Goal: Information Seeking & Learning: Learn about a topic

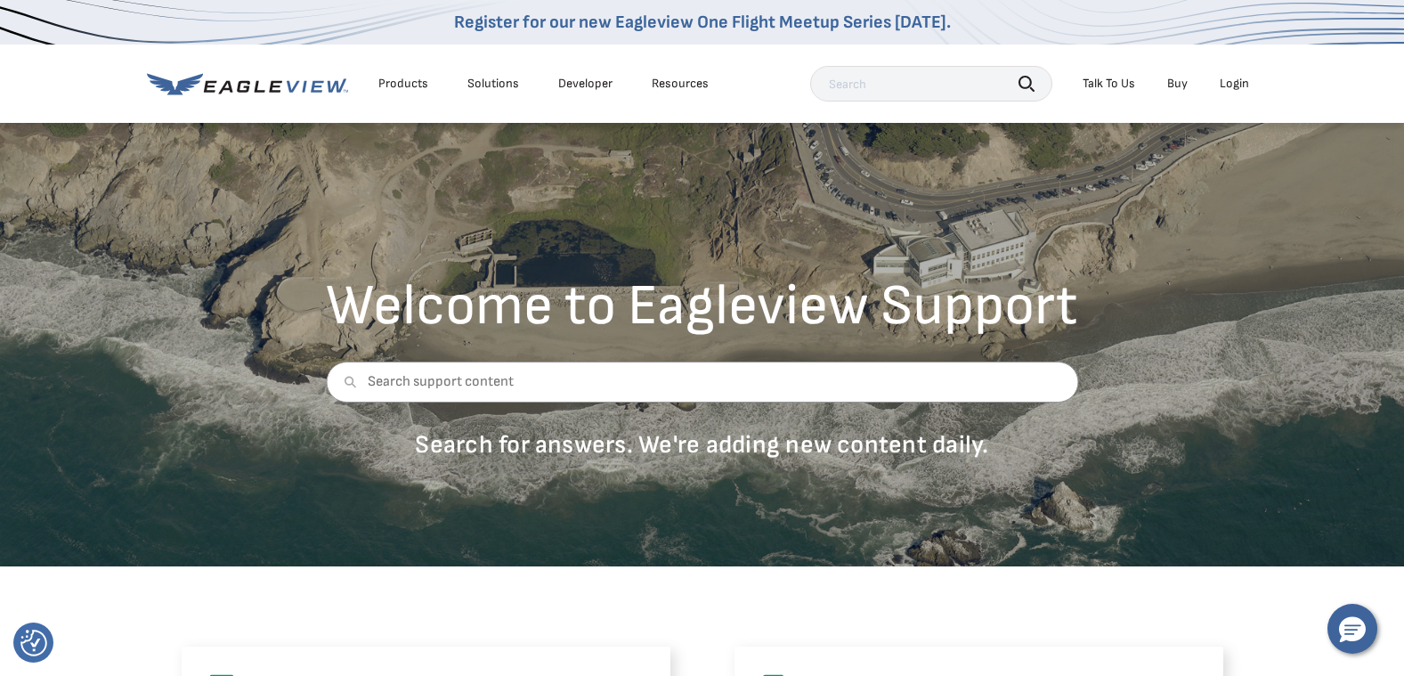
click at [407, 82] on div "Products" at bounding box center [403, 84] width 50 height 16
click at [416, 85] on div "Products" at bounding box center [403, 84] width 50 height 16
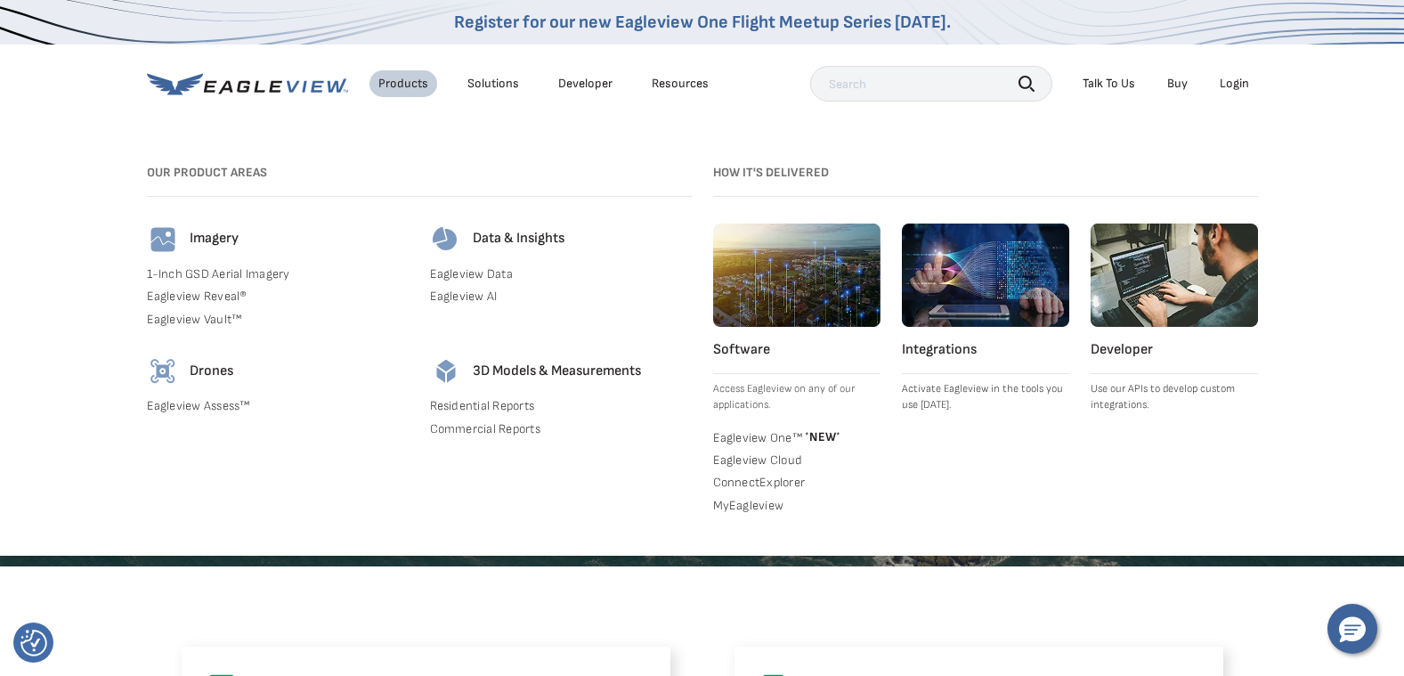
click at [514, 406] on link "Residential Reports" at bounding box center [561, 406] width 262 height 16
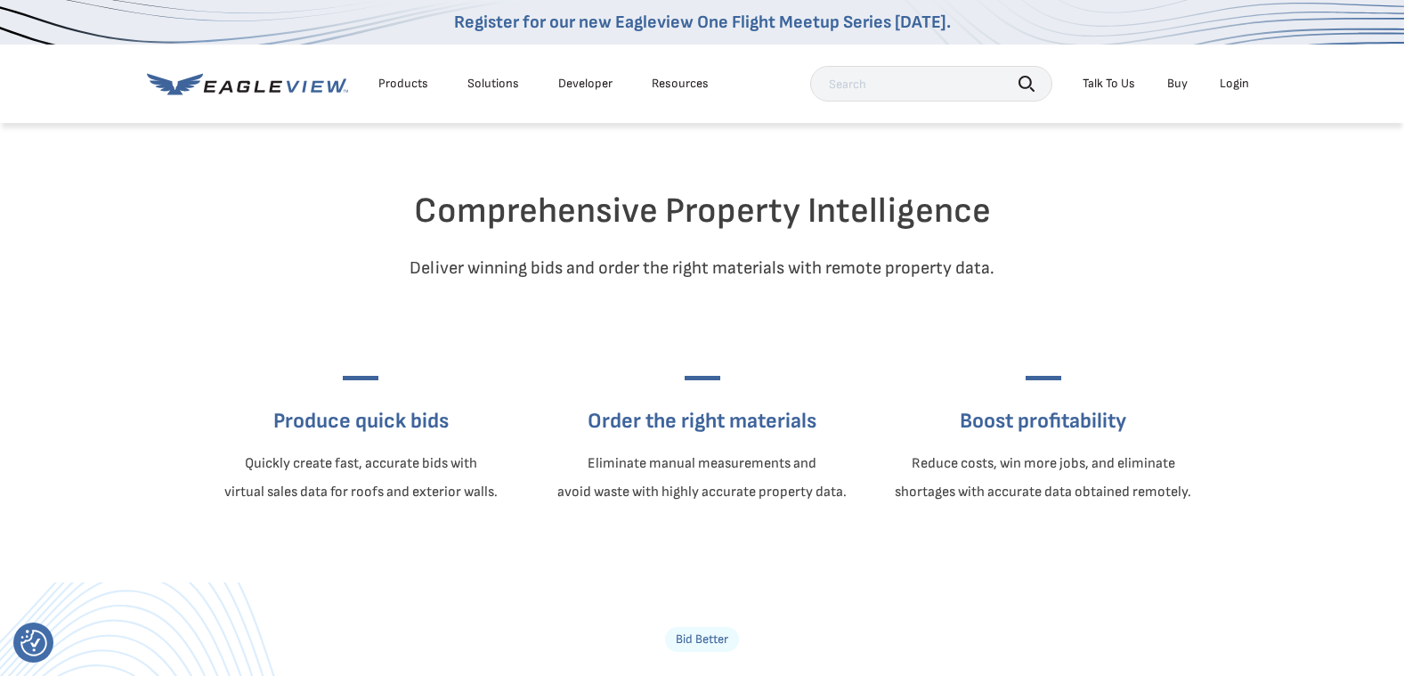
scroll to position [534, 0]
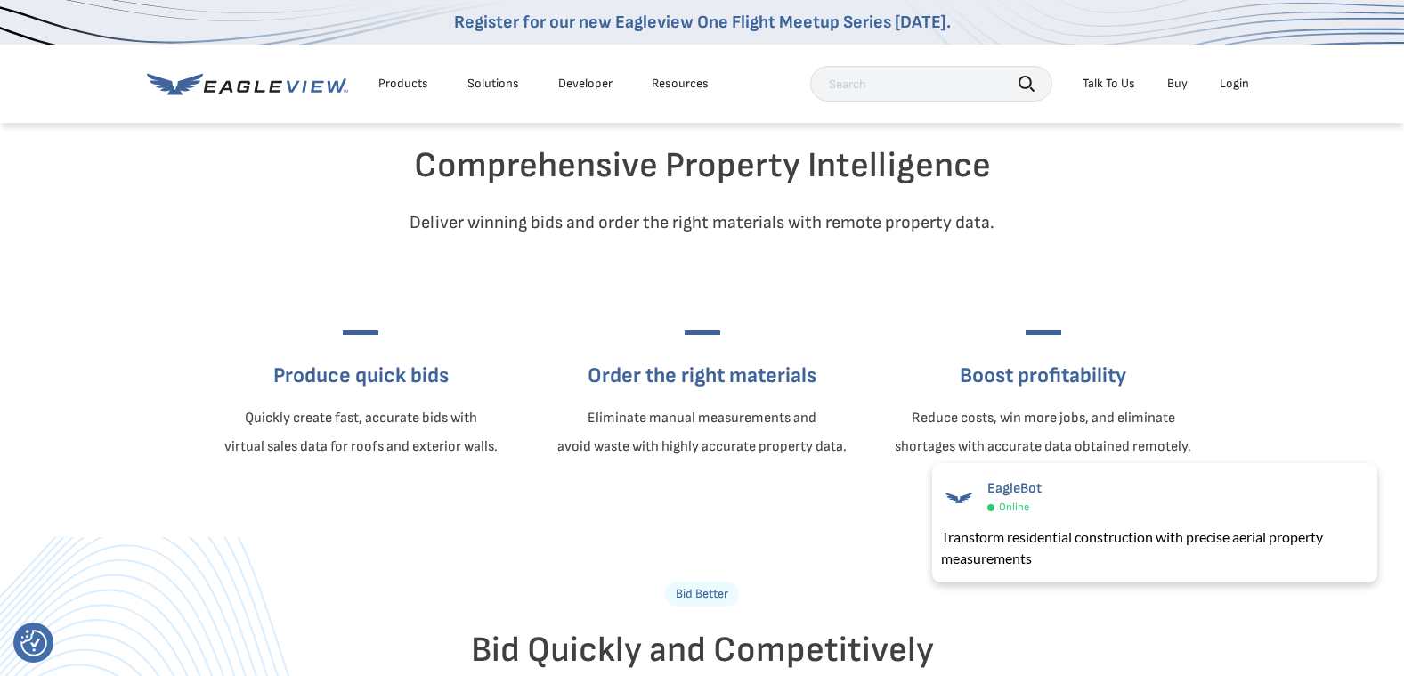
click at [1028, 390] on h3 "Boost profitability" at bounding box center [1043, 375] width 296 height 28
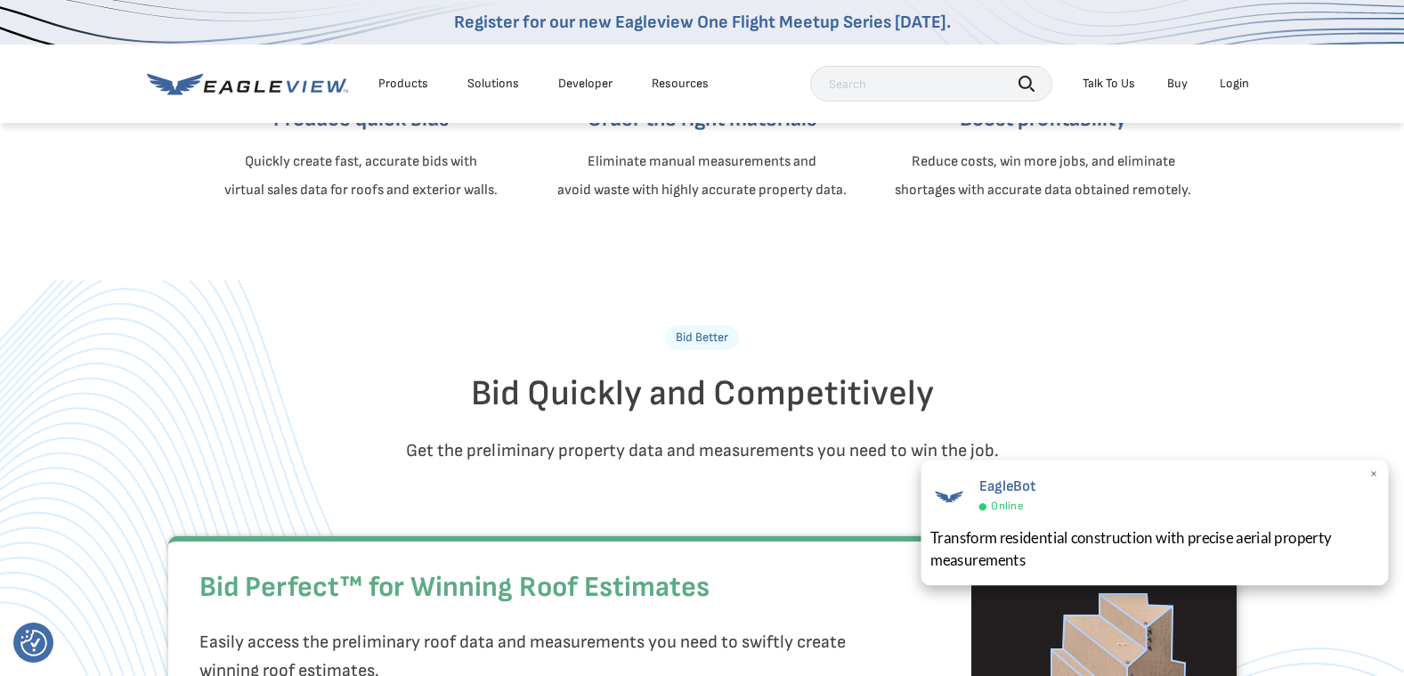
scroll to position [801, 0]
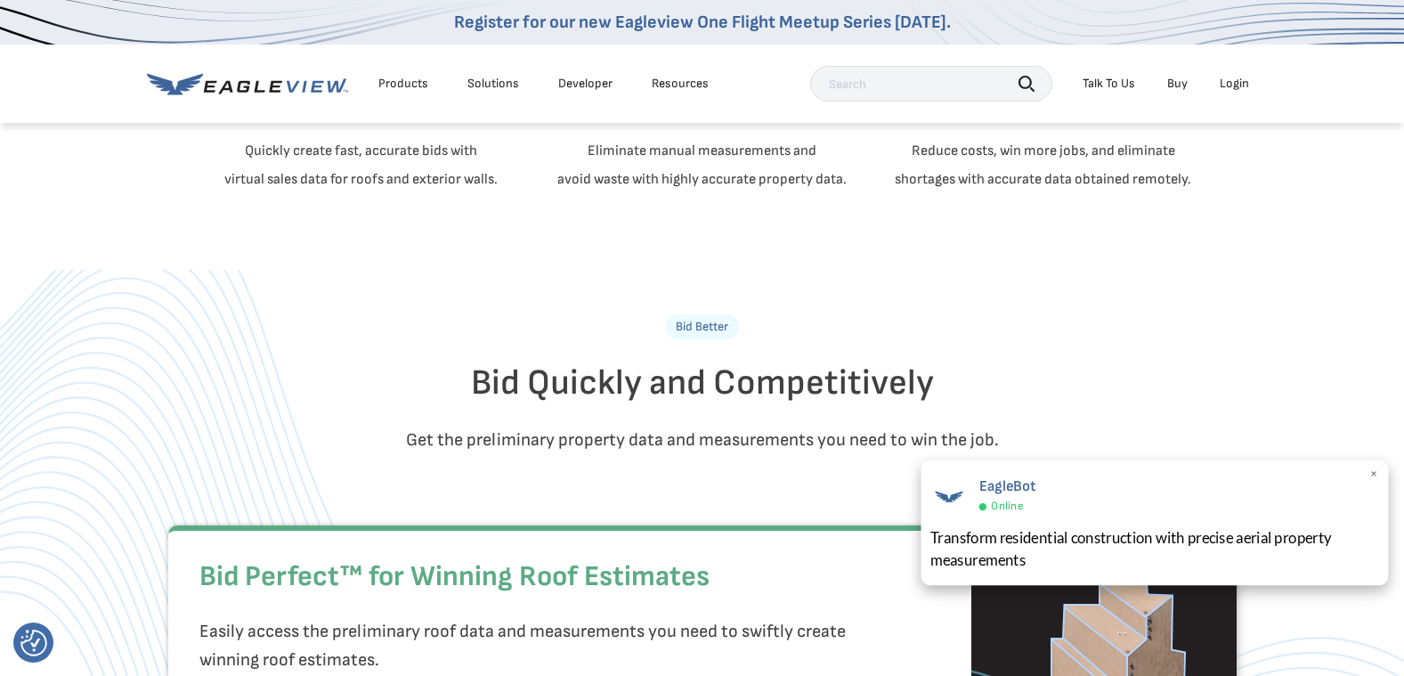
click at [1377, 473] on span "×" at bounding box center [1375, 474] width 10 height 19
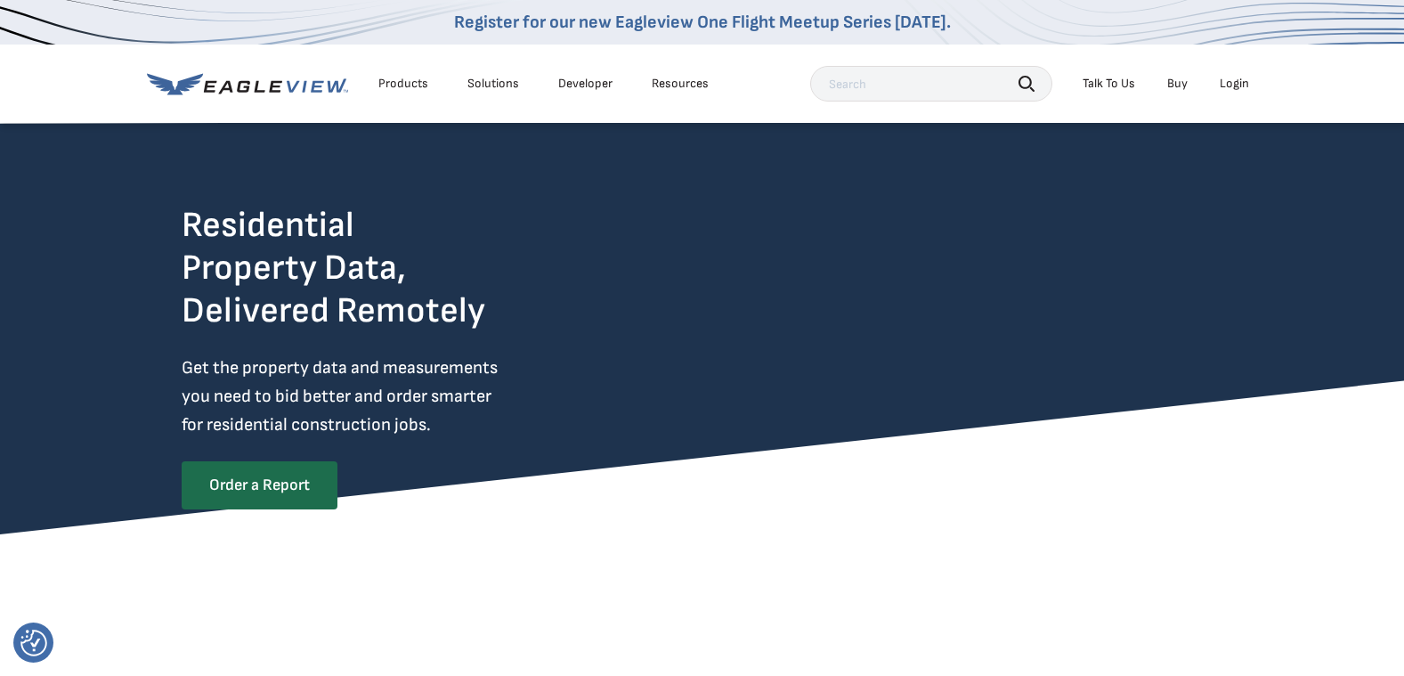
scroll to position [0, 0]
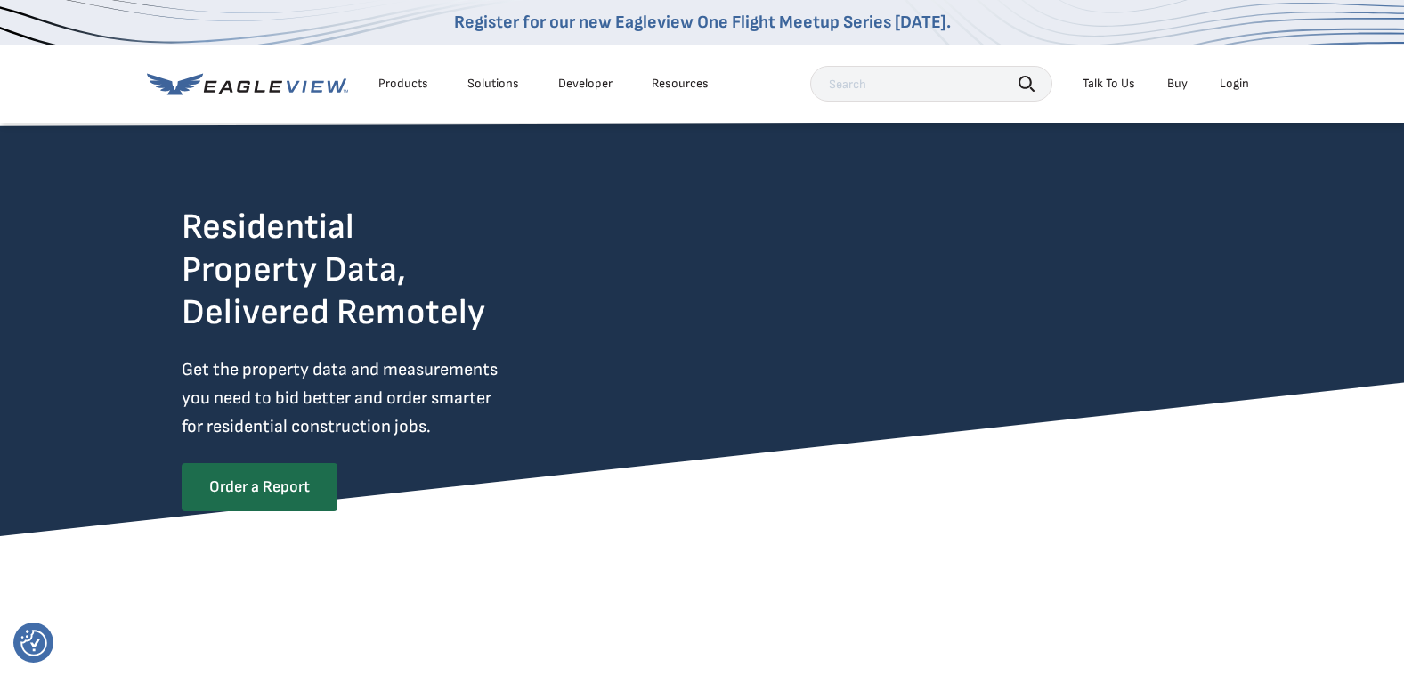
click at [503, 77] on div "Solutions" at bounding box center [493, 84] width 52 height 16
